Goal: Information Seeking & Learning: Learn about a topic

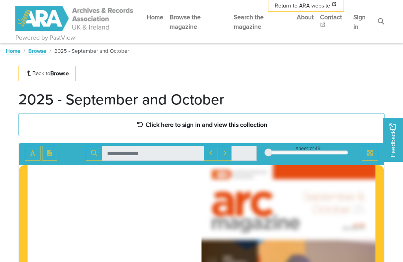
click at [359, 17] on link "Sign in" at bounding box center [362, 21] width 24 height 30
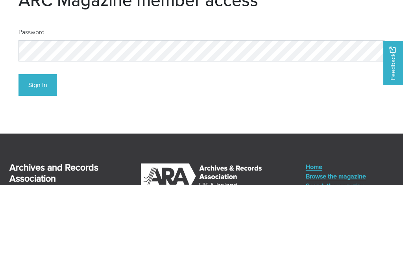
click at [38, 151] on button "Sign In" at bounding box center [38, 162] width 39 height 22
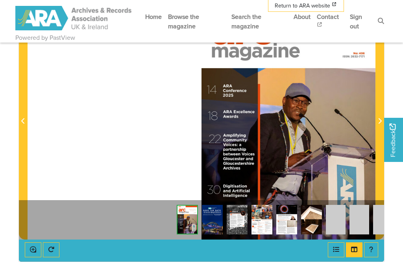
scroll to position [169, 0]
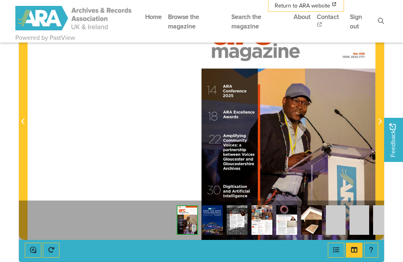
click at [381, 117] on span "Next Page" at bounding box center [380, 121] width 8 height 9
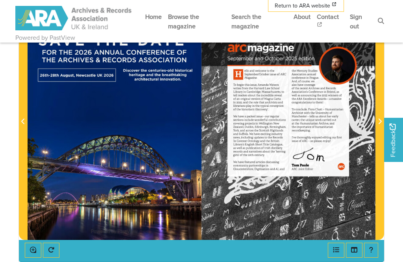
click at [379, 124] on icon "Next Page" at bounding box center [380, 121] width 4 height 6
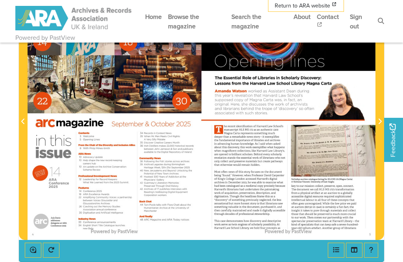
click at [378, 118] on icon "Next Page" at bounding box center [380, 121] width 4 height 6
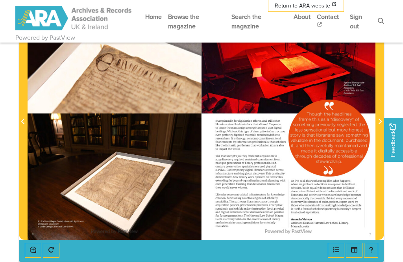
click at [379, 120] on span "Next Page" at bounding box center [380, 121] width 8 height 9
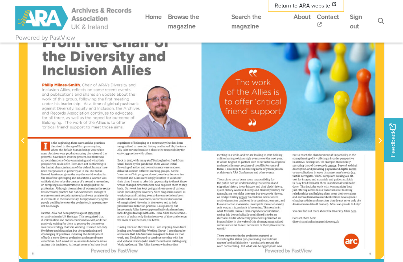
scroll to position [139, 0]
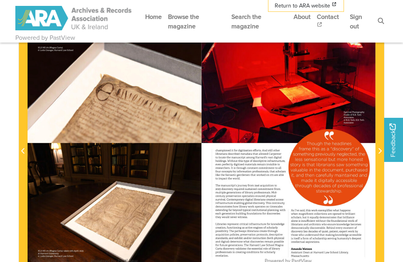
click at [380, 149] on span "Next Page" at bounding box center [380, 150] width 8 height 9
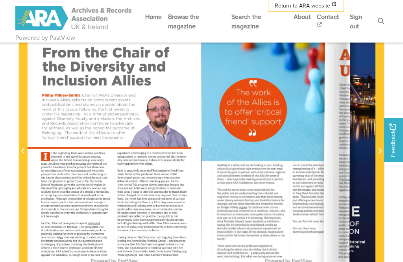
click at [383, 151] on span "Next Page" at bounding box center [380, 150] width 8 height 9
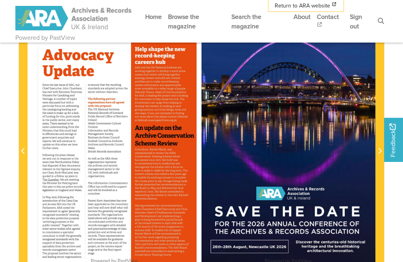
click at [381, 149] on span "Next Page" at bounding box center [380, 150] width 8 height 9
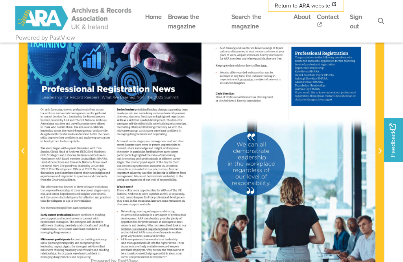
click at [379, 150] on icon "Next Page" at bounding box center [380, 151] width 3 height 6
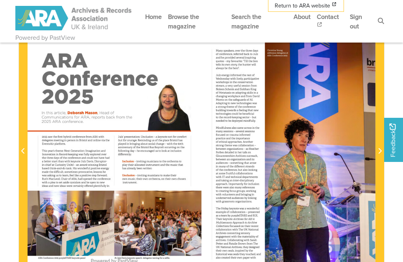
click at [378, 148] on icon "Next Page" at bounding box center [380, 151] width 4 height 6
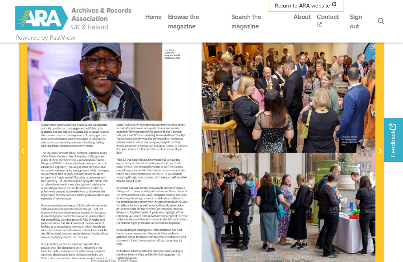
click at [381, 148] on span "Next Page" at bounding box center [380, 150] width 8 height 9
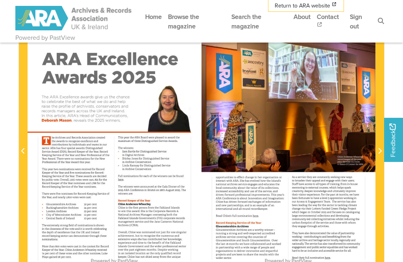
click at [383, 150] on span "Next Page" at bounding box center [380, 150] width 8 height 9
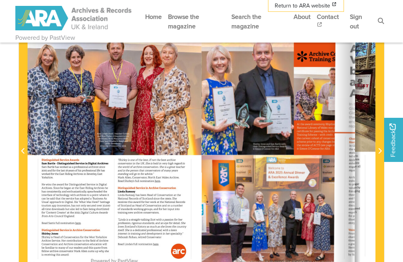
click at [380, 148] on span "Next Page" at bounding box center [380, 150] width 8 height 9
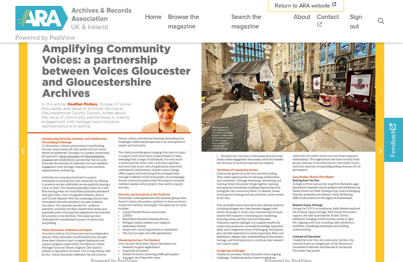
click at [380, 148] on span "Next Page" at bounding box center [380, 150] width 8 height 9
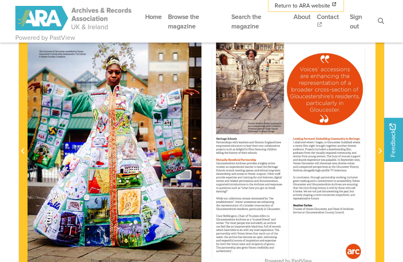
click at [379, 148] on icon "Next Page" at bounding box center [380, 151] width 4 height 6
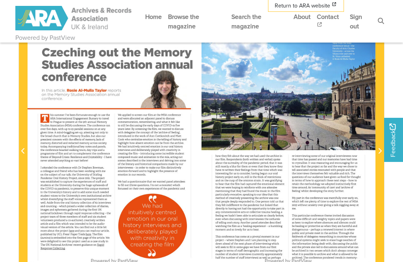
click at [24, 151] on icon "Previous Page" at bounding box center [22, 151] width 3 height 6
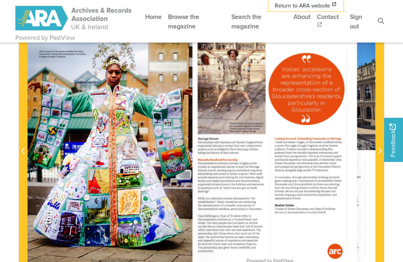
click at [21, 146] on span "Previous Page" at bounding box center [23, 146] width 8 height 245
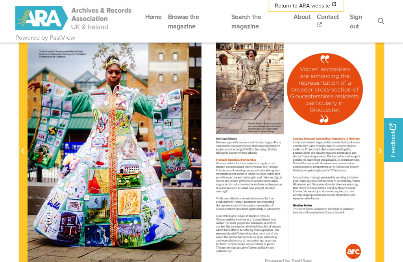
click at [25, 148] on icon "Previous Page" at bounding box center [23, 151] width 4 height 6
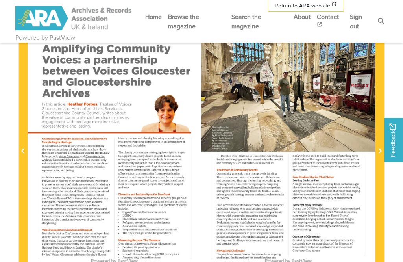
click at [380, 146] on span "Next Page" at bounding box center [380, 146] width 8 height 245
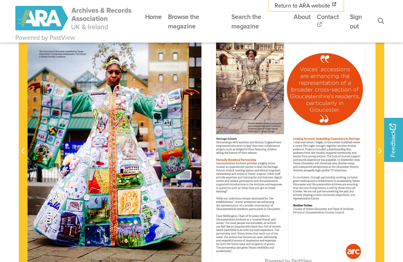
click at [379, 150] on span "Next Page" at bounding box center [380, 150] width 8 height 9
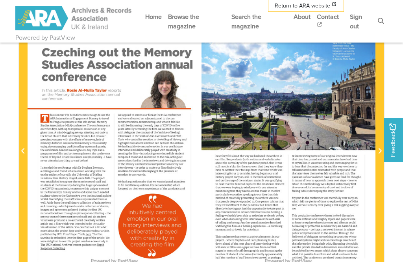
click at [379, 150] on icon "Next Page" at bounding box center [380, 151] width 3 height 6
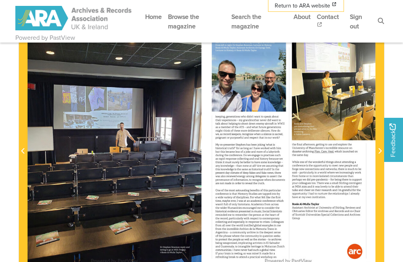
click at [378, 149] on icon "Next Page" at bounding box center [380, 151] width 4 height 6
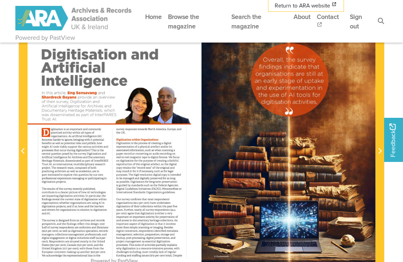
click at [378, 149] on icon "Next Page" at bounding box center [380, 151] width 4 height 6
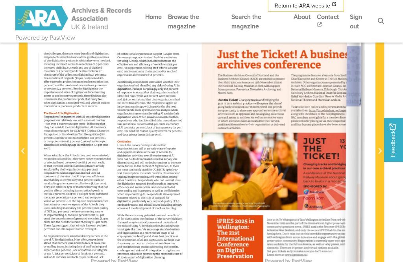
click at [380, 147] on span "Next Page" at bounding box center [380, 150] width 8 height 9
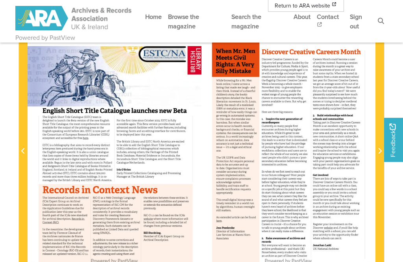
click at [377, 154] on span "Next Page" at bounding box center [380, 150] width 8 height 9
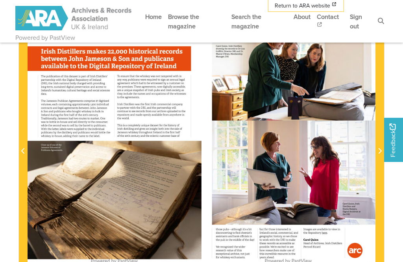
click at [379, 152] on icon "Next Page" at bounding box center [380, 151] width 3 height 6
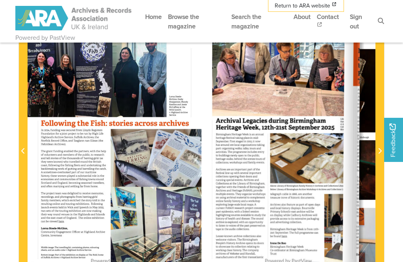
click at [381, 147] on span "Next Page" at bounding box center [380, 150] width 8 height 9
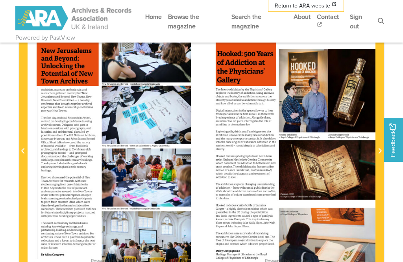
click at [379, 150] on icon "Next Page" at bounding box center [380, 151] width 3 height 6
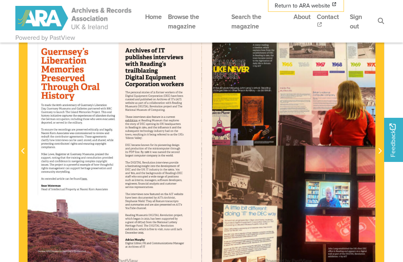
click at [379, 150] on icon "Next Page" at bounding box center [380, 151] width 3 height 6
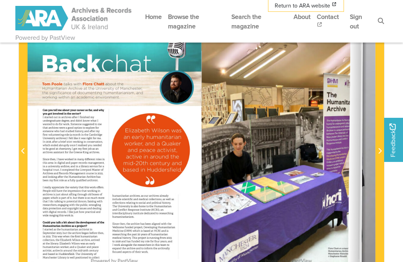
click at [379, 146] on span "Next Page" at bounding box center [380, 150] width 8 height 9
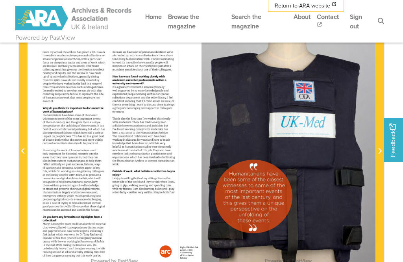
click at [378, 149] on icon "Next Page" at bounding box center [380, 151] width 4 height 6
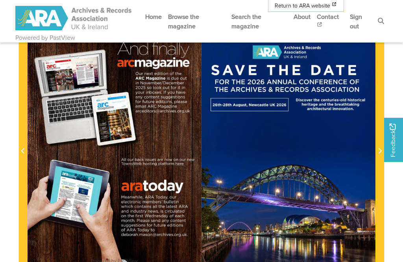
click at [378, 151] on icon "Next Page" at bounding box center [380, 151] width 4 height 6
click at [355, 18] on link "Sign out" at bounding box center [361, 21] width 28 height 30
